Goal: Task Accomplishment & Management: Manage account settings

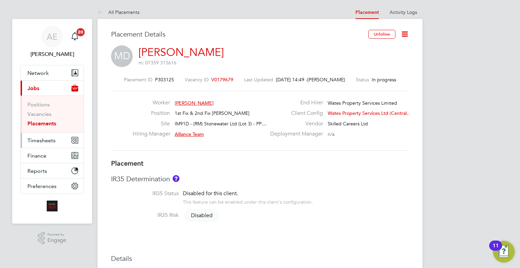
click at [47, 143] on button "Timesheets" at bounding box center [52, 140] width 63 height 15
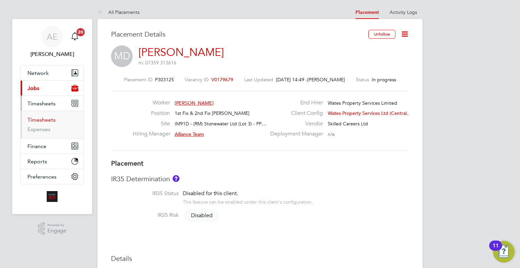
drag, startPoint x: 43, startPoint y: 117, endPoint x: 81, endPoint y: 119, distance: 37.6
click at [43, 118] on link "Timesheets" at bounding box center [41, 119] width 28 height 6
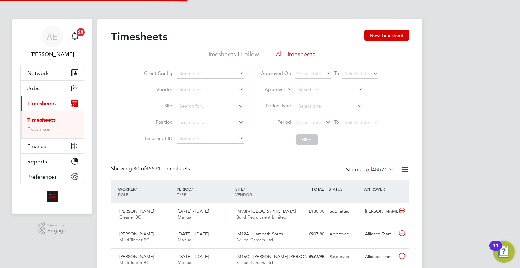
click at [286, 90] on icon at bounding box center [286, 88] width 0 height 6
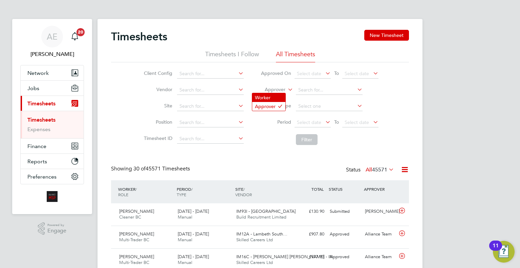
click at [279, 94] on li "Worker" at bounding box center [268, 97] width 33 height 9
click at [303, 89] on input at bounding box center [329, 89] width 67 height 9
click at [345, 96] on li "David Tapp er" at bounding box center [339, 98] width 88 height 9
type input "[PERSON_NAME]"
click at [314, 140] on button "Filter" at bounding box center [307, 139] width 22 height 11
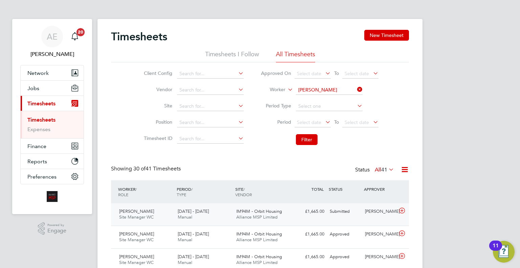
click at [365, 215] on div "[PERSON_NAME]" at bounding box center [379, 211] width 35 height 11
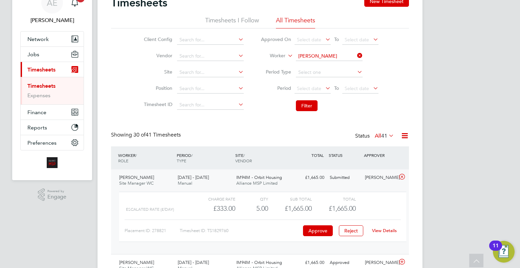
click at [393, 231] on link "View Details" at bounding box center [384, 230] width 25 height 6
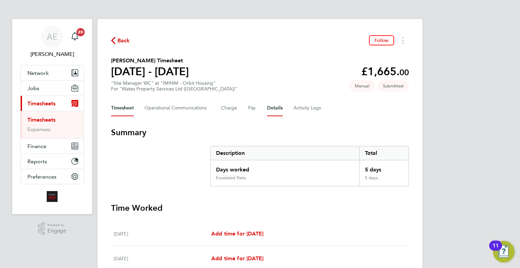
click at [272, 101] on button "Details" at bounding box center [275, 108] width 16 height 16
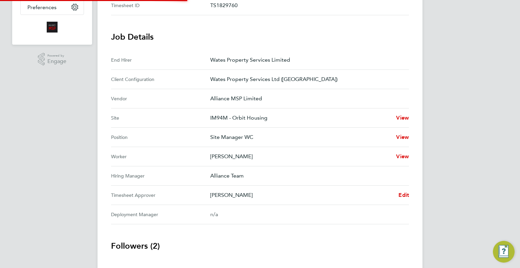
scroll to position [219, 0]
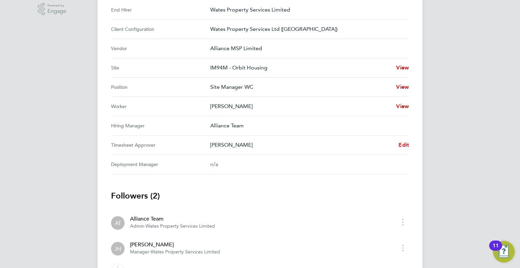
click at [400, 142] on span "Edit" at bounding box center [403, 144] width 10 height 6
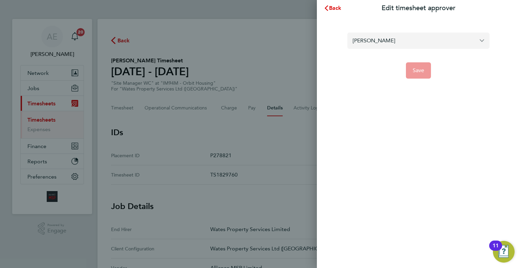
click at [378, 42] on input "[PERSON_NAME]" at bounding box center [418, 40] width 142 height 16
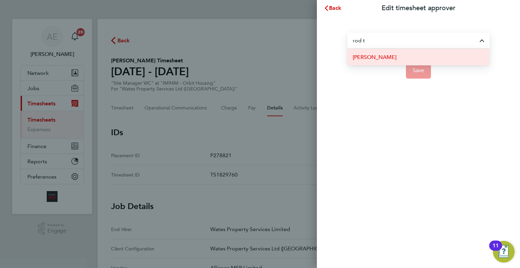
click at [407, 54] on li "[PERSON_NAME]" at bounding box center [418, 57] width 142 height 17
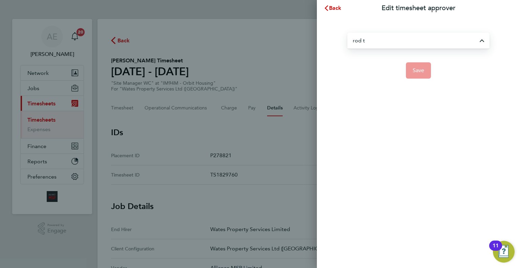
type input "[PERSON_NAME]"
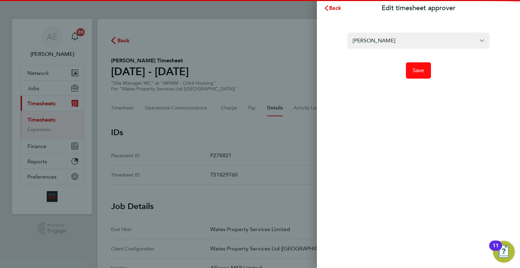
click at [429, 68] on button "Save" at bounding box center [418, 70] width 25 height 16
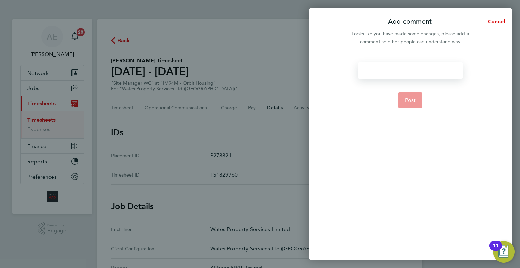
click at [423, 72] on div at bounding box center [410, 70] width 105 height 16
click at [420, 99] on button "Post" at bounding box center [410, 100] width 25 height 16
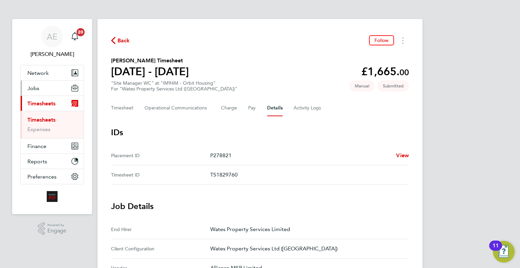
drag, startPoint x: 45, startPoint y: 84, endPoint x: 49, endPoint y: 93, distance: 9.7
click at [45, 85] on button "Jobs" at bounding box center [52, 88] width 63 height 15
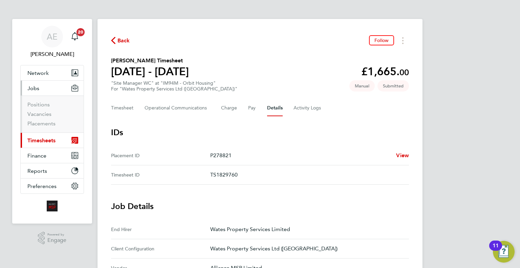
click at [35, 127] on li "Placements" at bounding box center [52, 123] width 51 height 7
click at [36, 125] on link "Placements" at bounding box center [41, 123] width 28 height 6
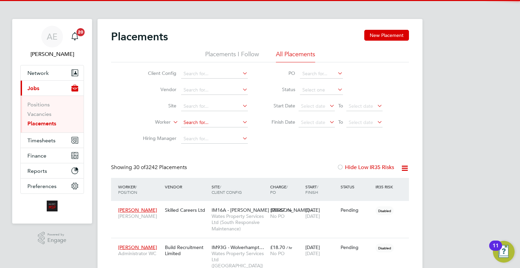
click at [186, 120] on input at bounding box center [214, 122] width 67 height 9
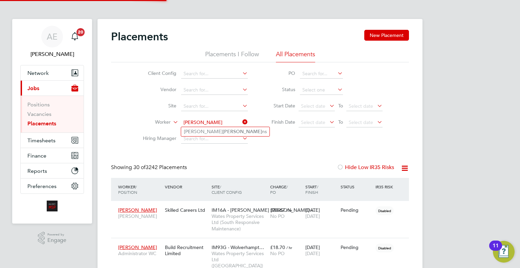
click at [221, 131] on li "[PERSON_NAME] ns" at bounding box center [225, 131] width 88 height 9
type input "[PERSON_NAME]"
